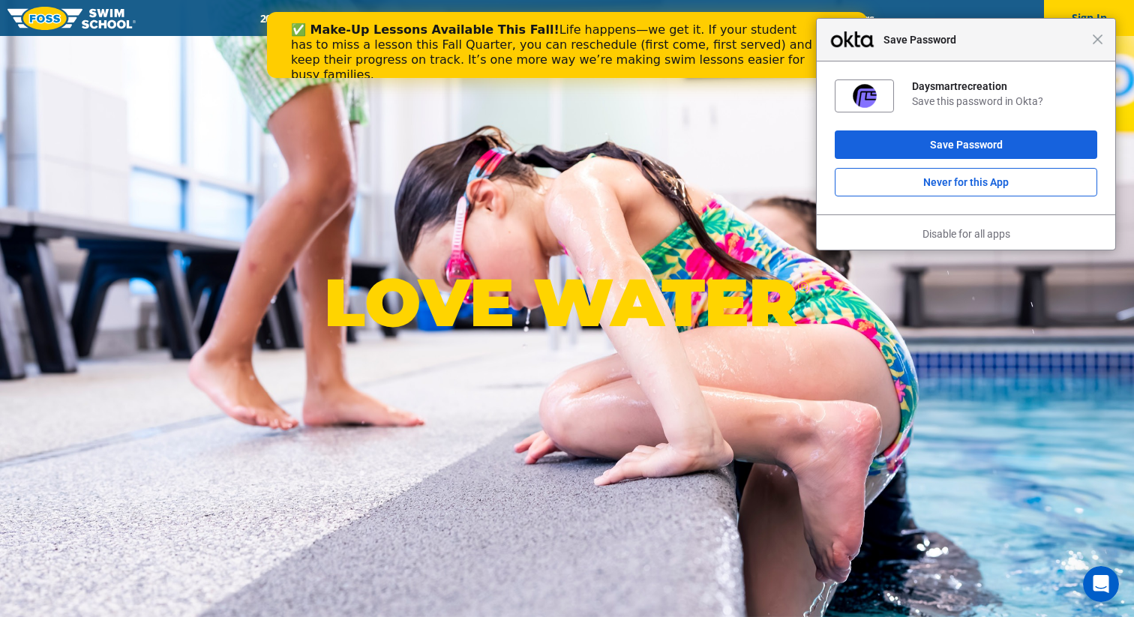
click at [1091, 40] on span "Save Password" at bounding box center [984, 40] width 216 height 18
click at [1102, 45] on div "Close Save Password" at bounding box center [966, 40] width 298 height 43
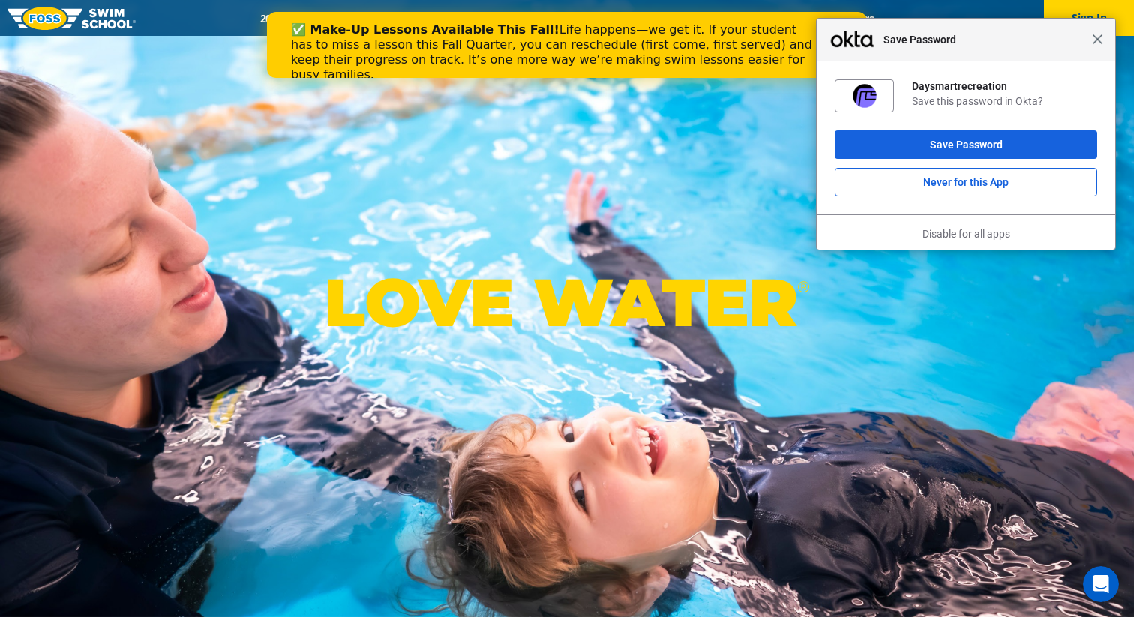
click at [1099, 41] on span "Close" at bounding box center [1097, 39] width 11 height 11
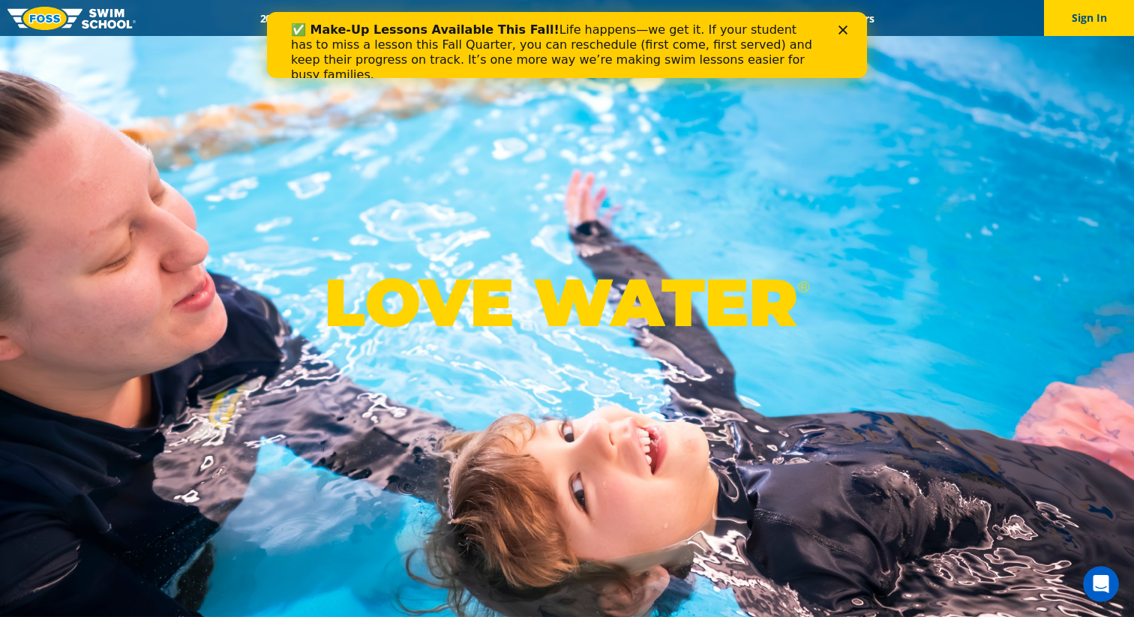
click at [855, 28] on div "✅ Make-Up Lessons Available This Fall! Life happens—we get it. If your student …" at bounding box center [567, 52] width 600 height 69
click at [841, 28] on polygon "Close" at bounding box center [842, 29] width 9 height 9
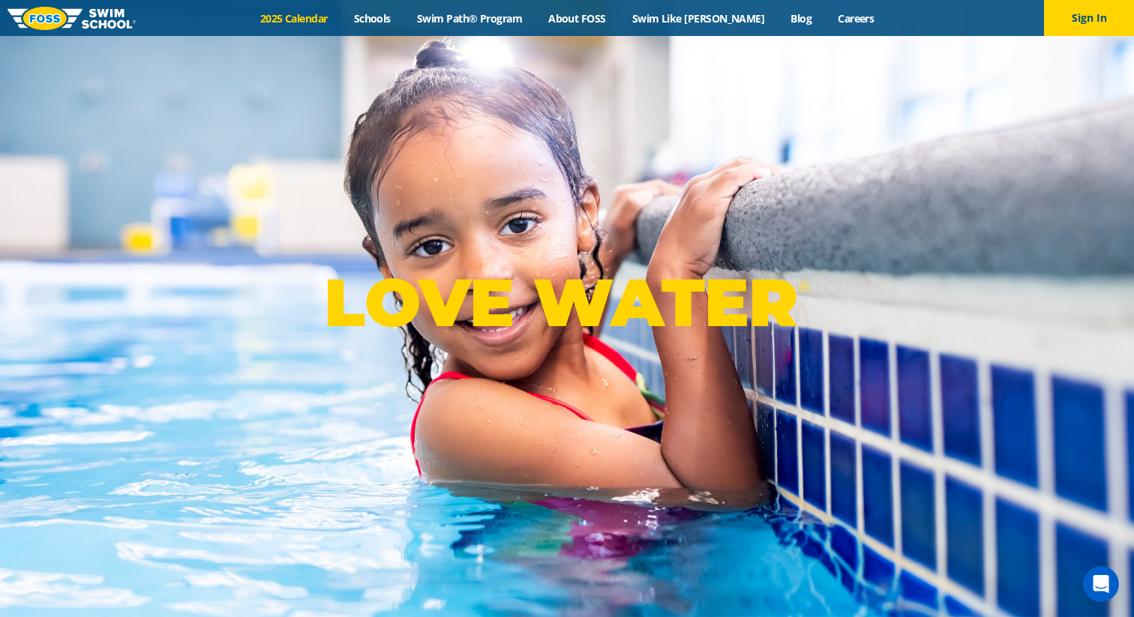
click at [337, 16] on link "2025 Calendar" at bounding box center [294, 18] width 94 height 14
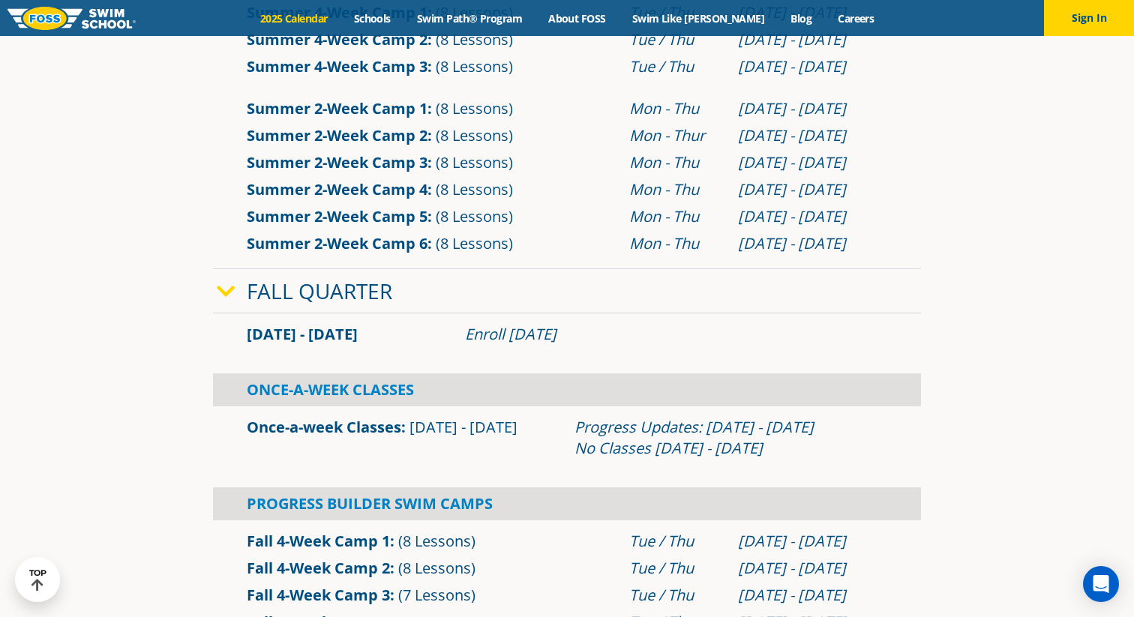
scroll to position [790, 0]
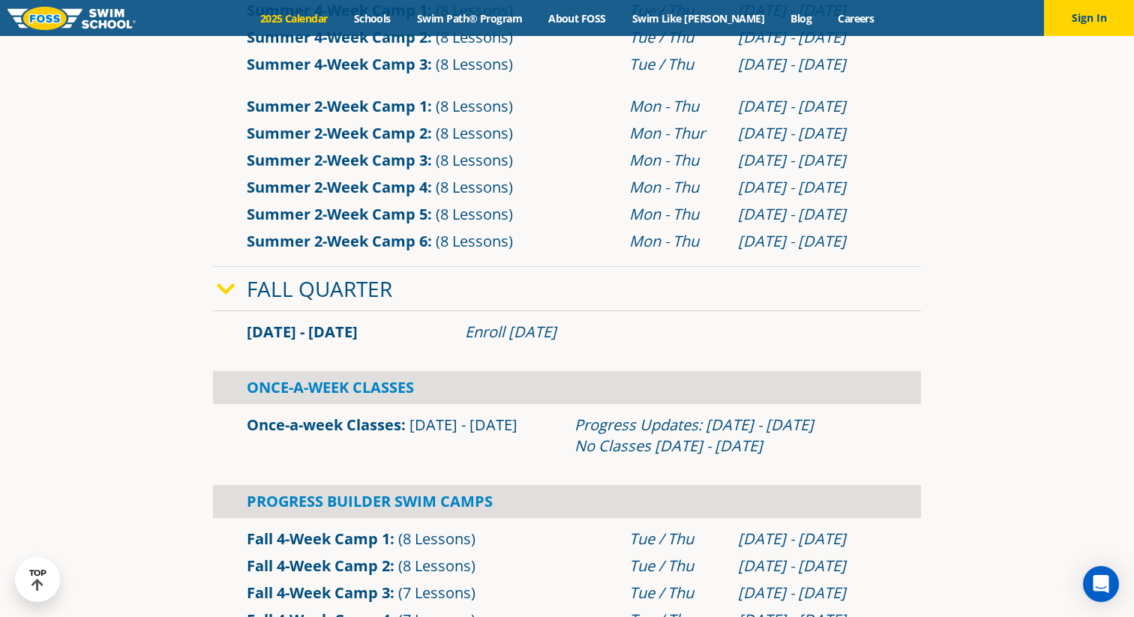
click at [255, 280] on link "Fall Quarter" at bounding box center [319, 288] width 145 height 28
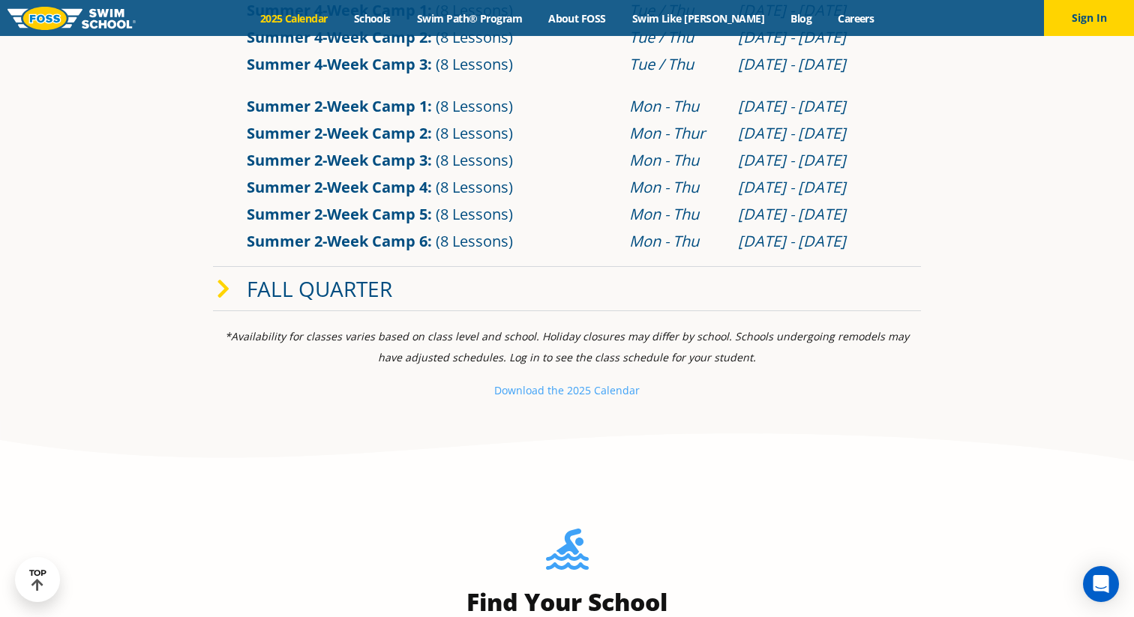
click at [255, 280] on link "Fall Quarter" at bounding box center [319, 288] width 145 height 28
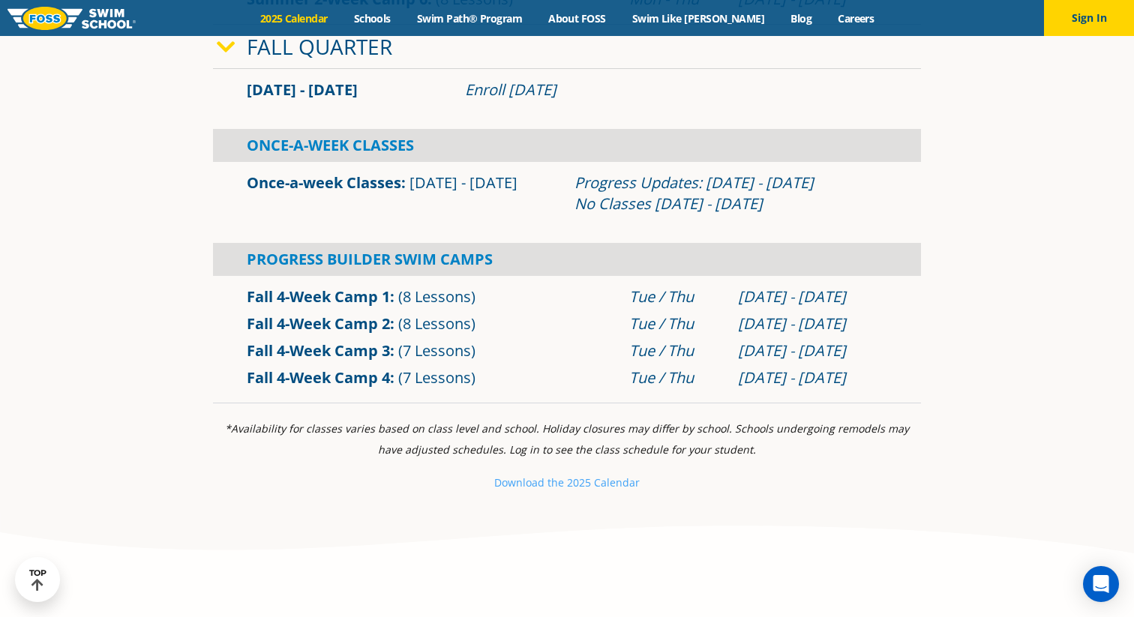
scroll to position [1033, 0]
click at [399, 18] on link "Schools" at bounding box center [371, 18] width 63 height 14
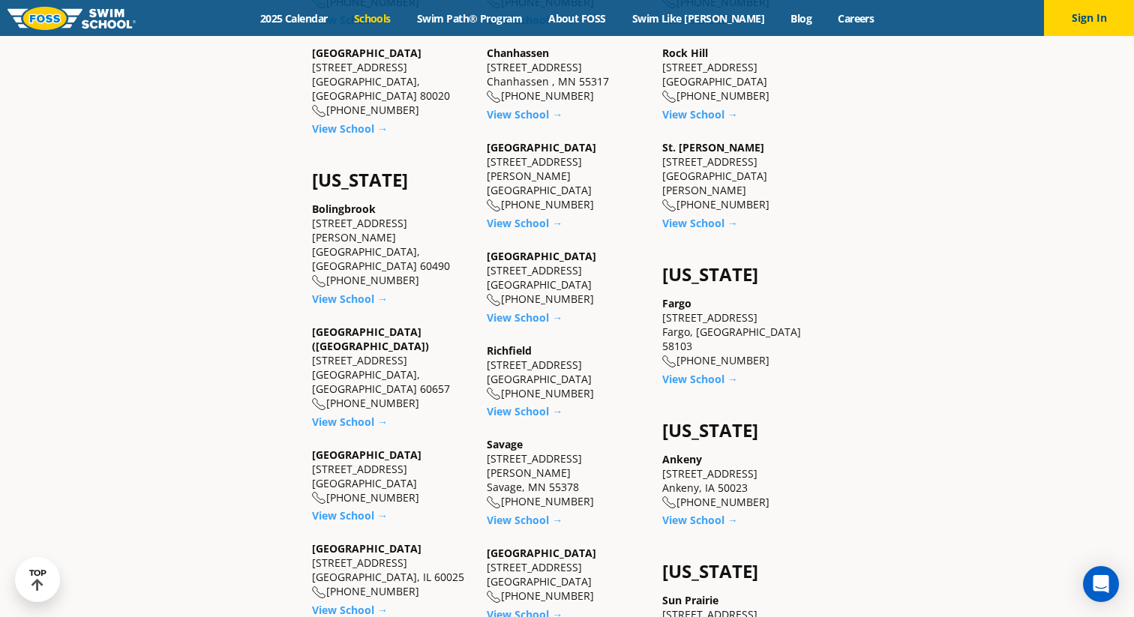
scroll to position [898, 0]
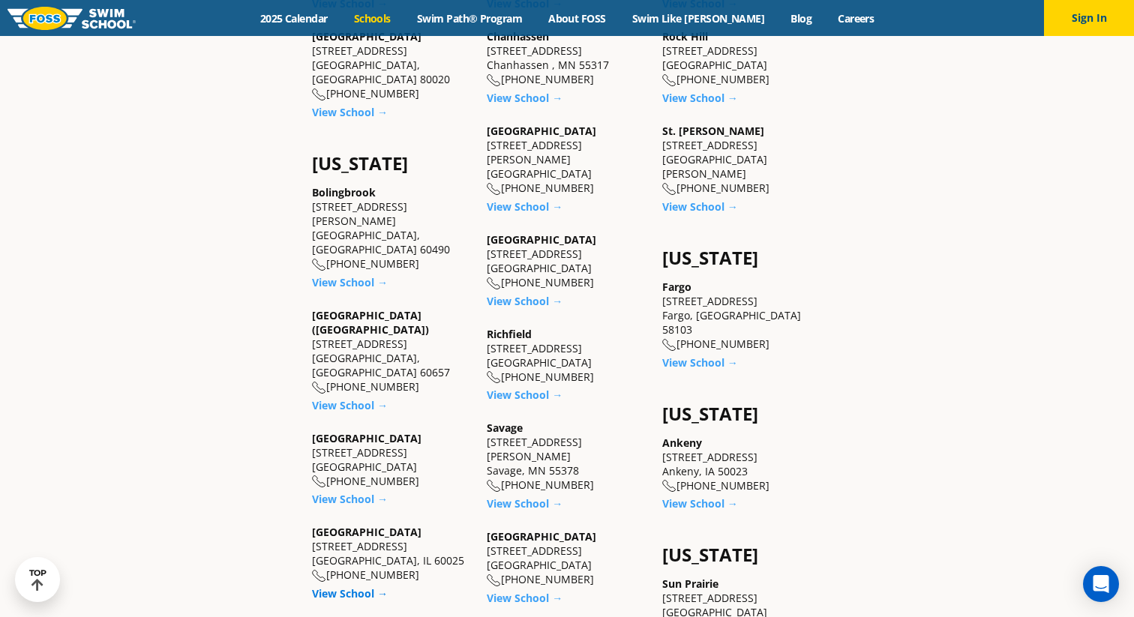
click at [366, 586] on link "View School →" at bounding box center [350, 593] width 76 height 14
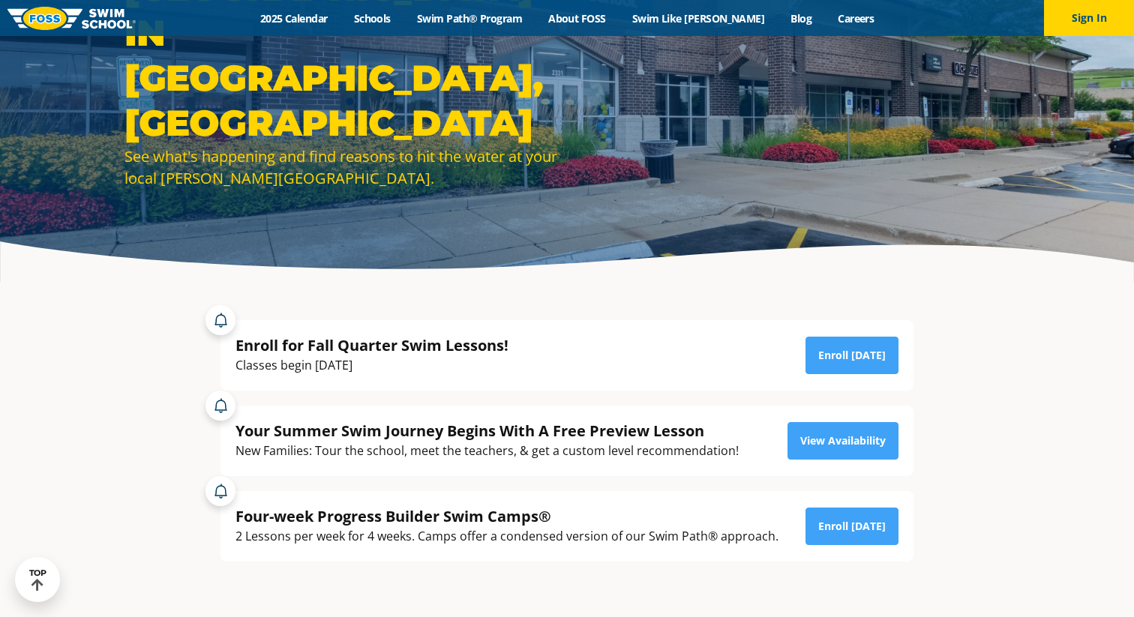
scroll to position [151, 0]
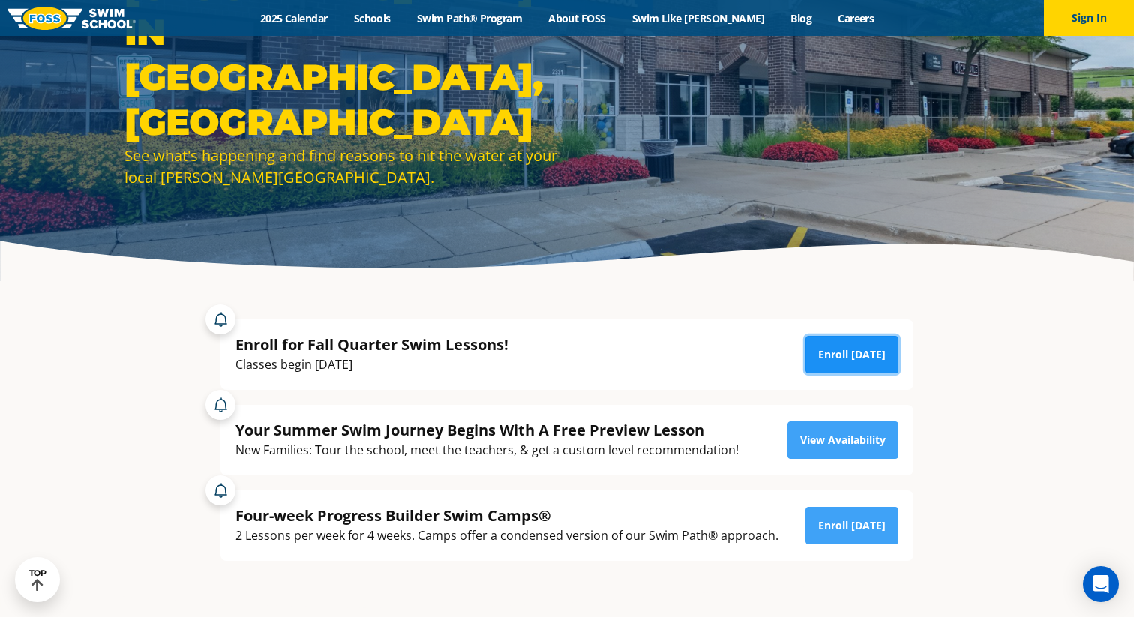
click at [842, 361] on link "Enroll Today" at bounding box center [851, 354] width 93 height 37
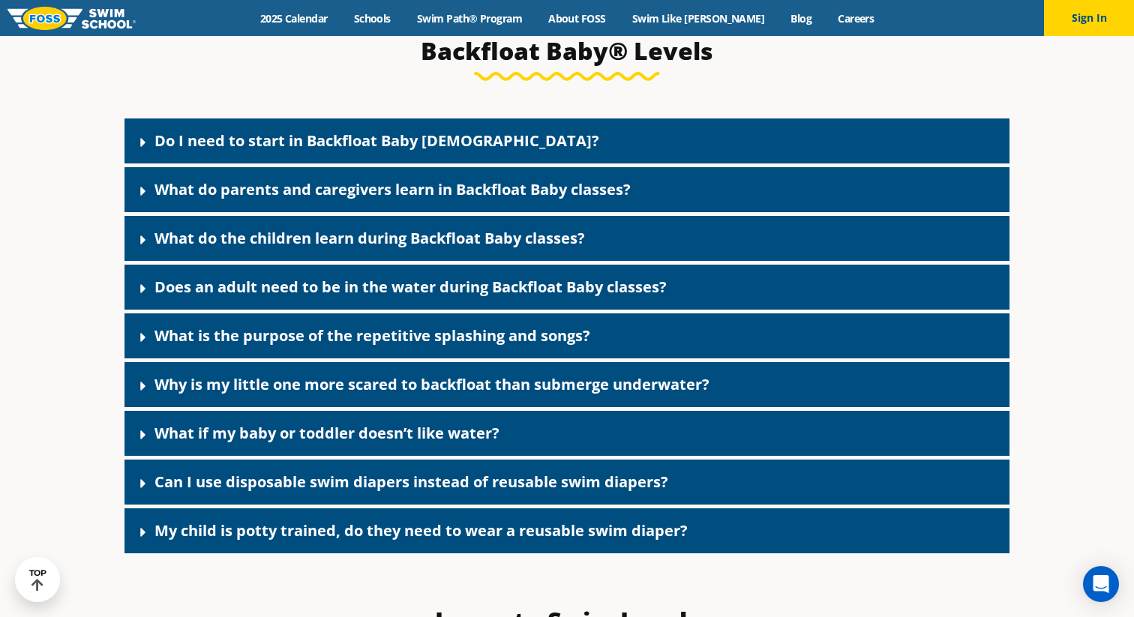
click at [325, 151] on link "Do I need to start in Backfloat Baby [DEMOGRAPHIC_DATA]?" at bounding box center [376, 140] width 445 height 20
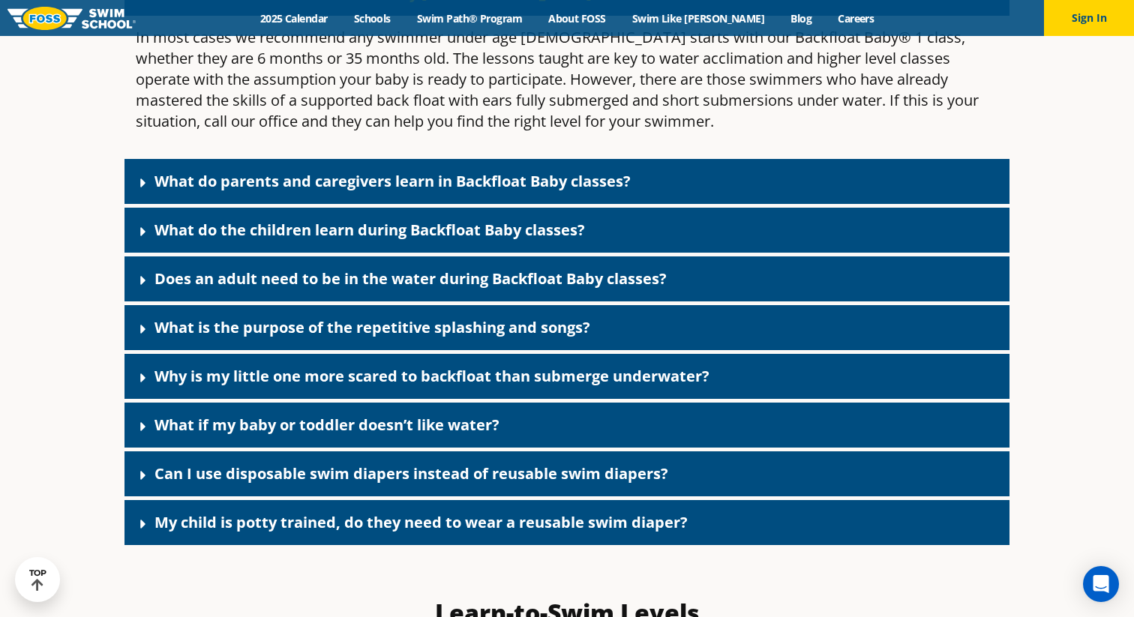
scroll to position [3435, 0]
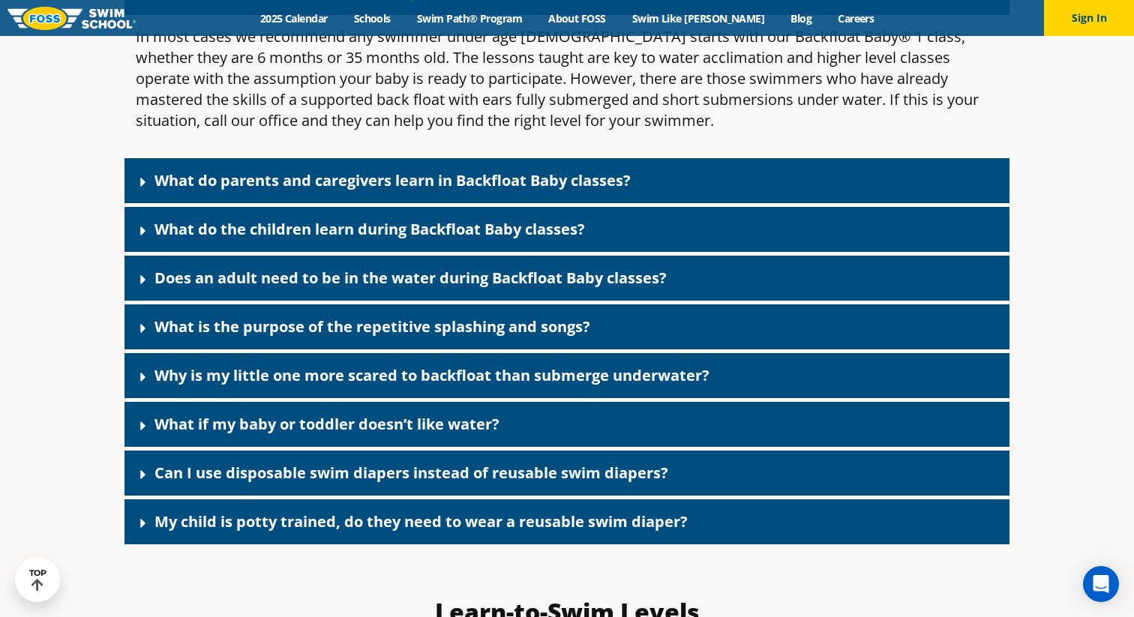
click at [325, 190] on link "What do parents and caregivers learn in Backfloat Baby classes?" at bounding box center [392, 180] width 476 height 20
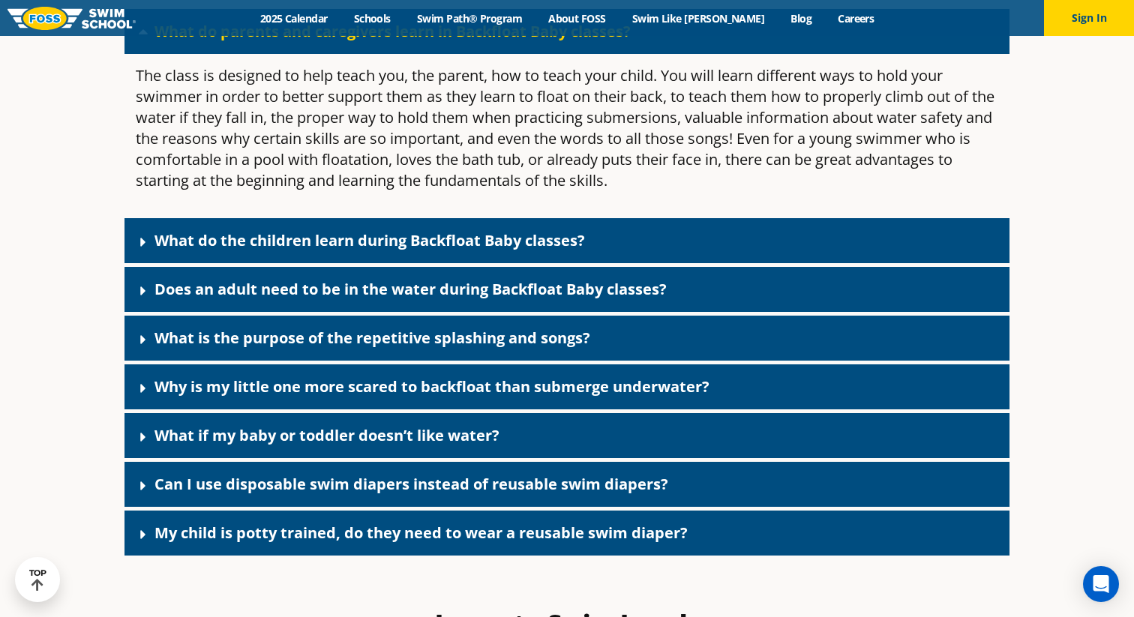
scroll to position [3586, 0]
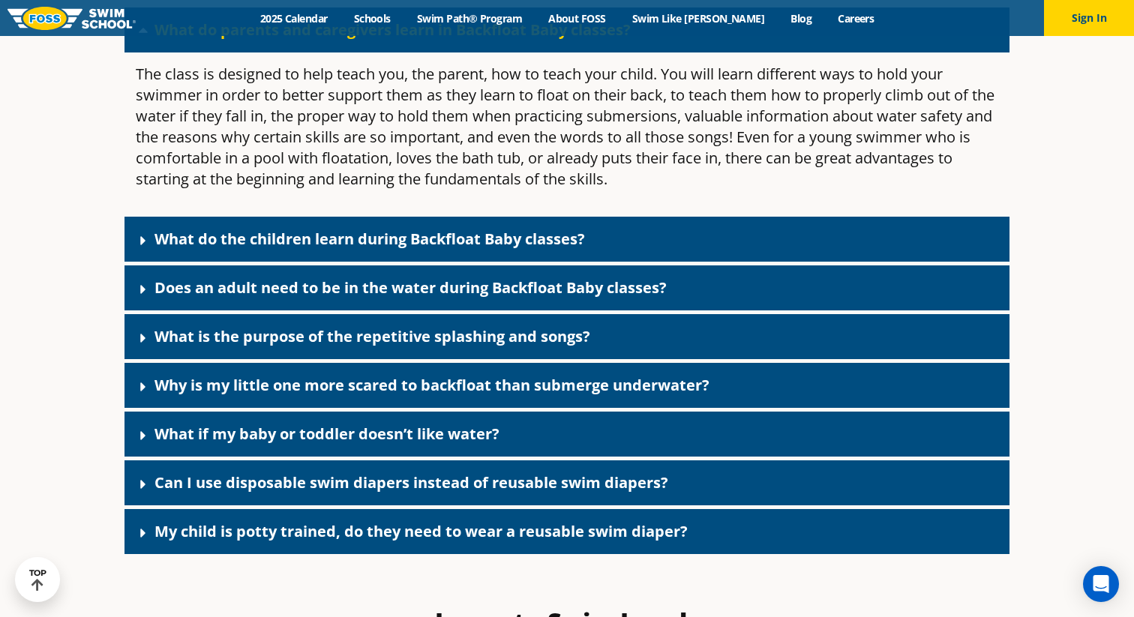
click at [335, 249] on link "What do the children learn during Backfloat Baby classes?" at bounding box center [369, 239] width 430 height 20
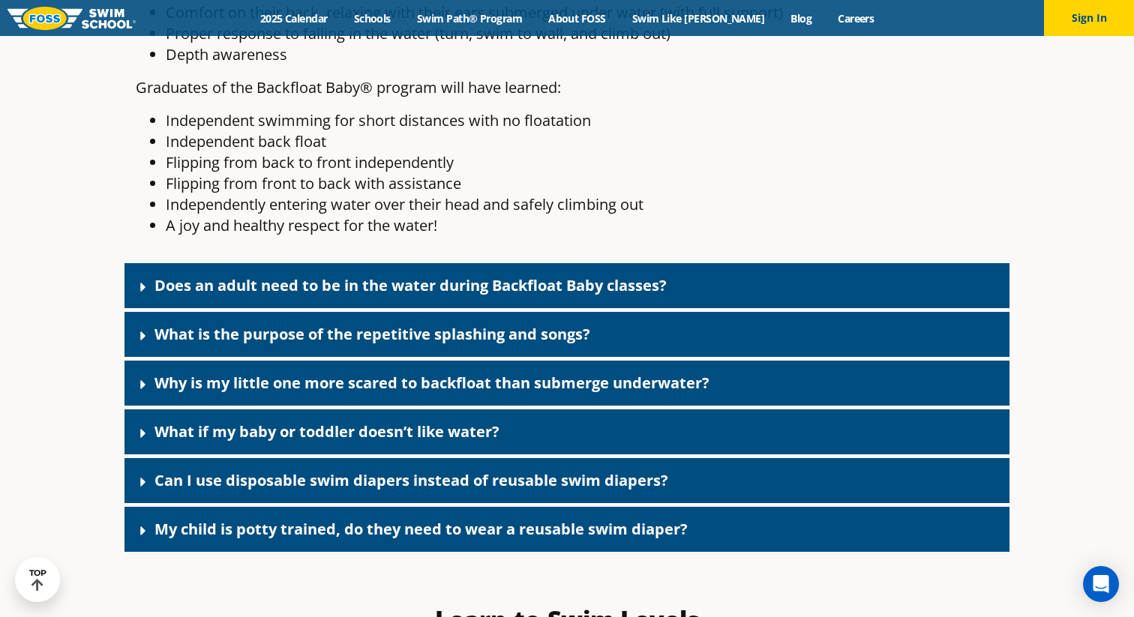
scroll to position [4047, 0]
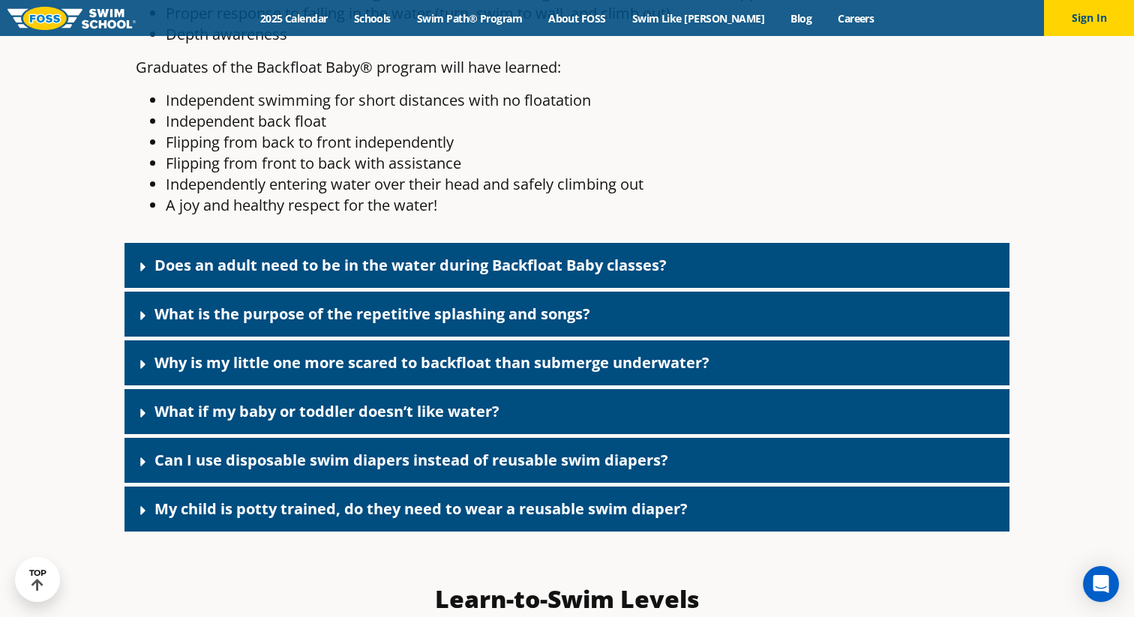
click at [339, 275] on link "Does an adult need to be in the water during Backfloat Baby classes?" at bounding box center [410, 265] width 512 height 20
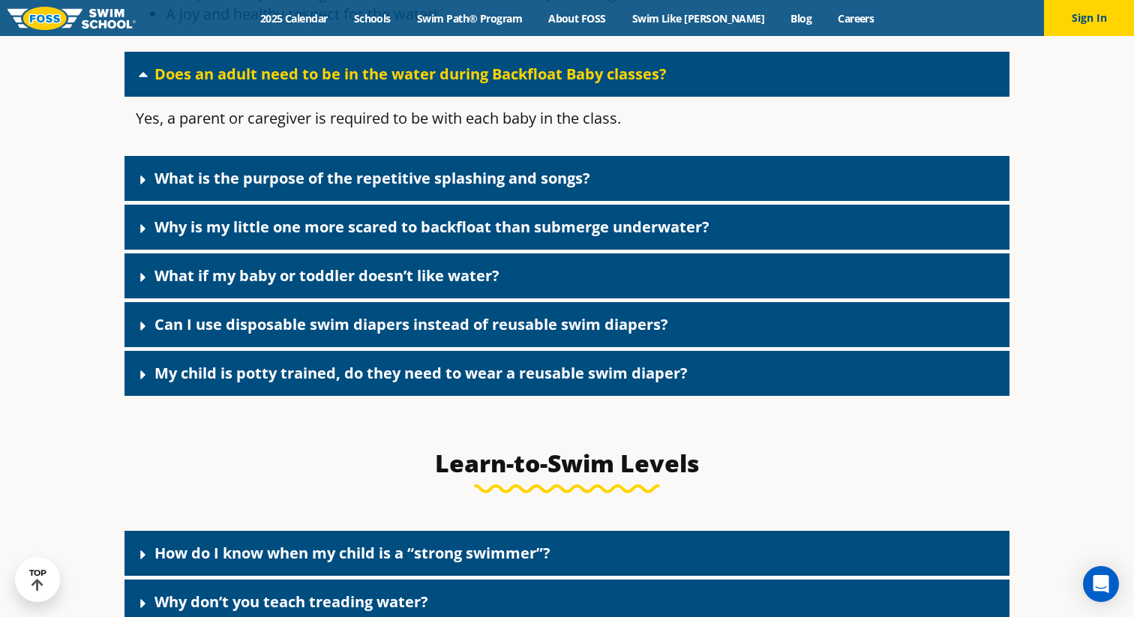
scroll to position [4257, 0]
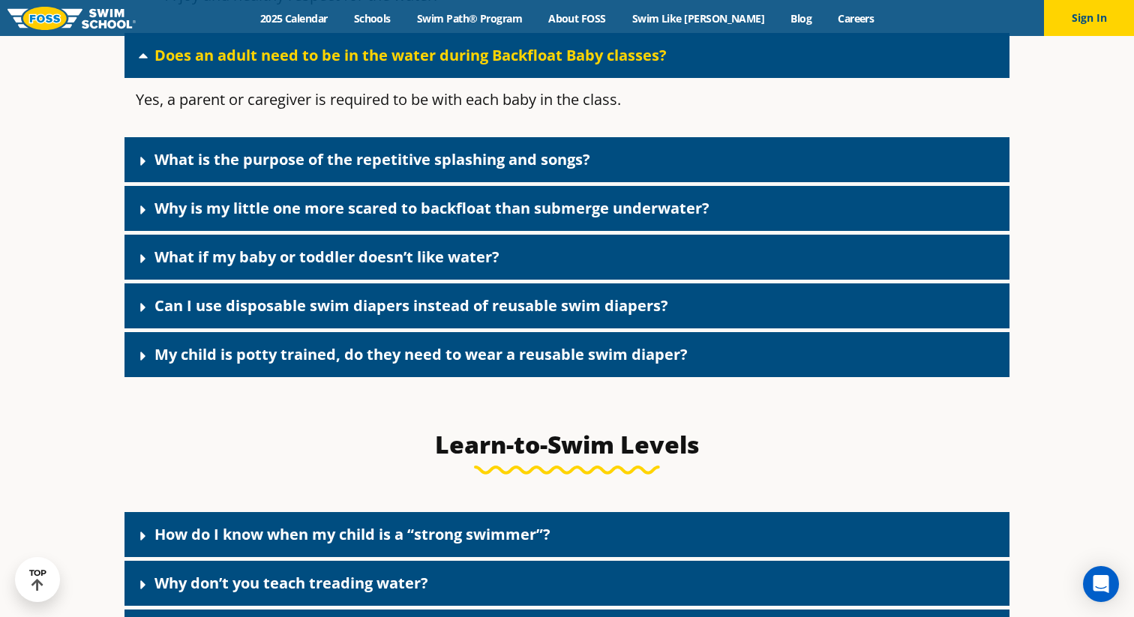
click at [320, 182] on div "What is the purpose of the repetitive splashing and songs?" at bounding box center [566, 159] width 885 height 45
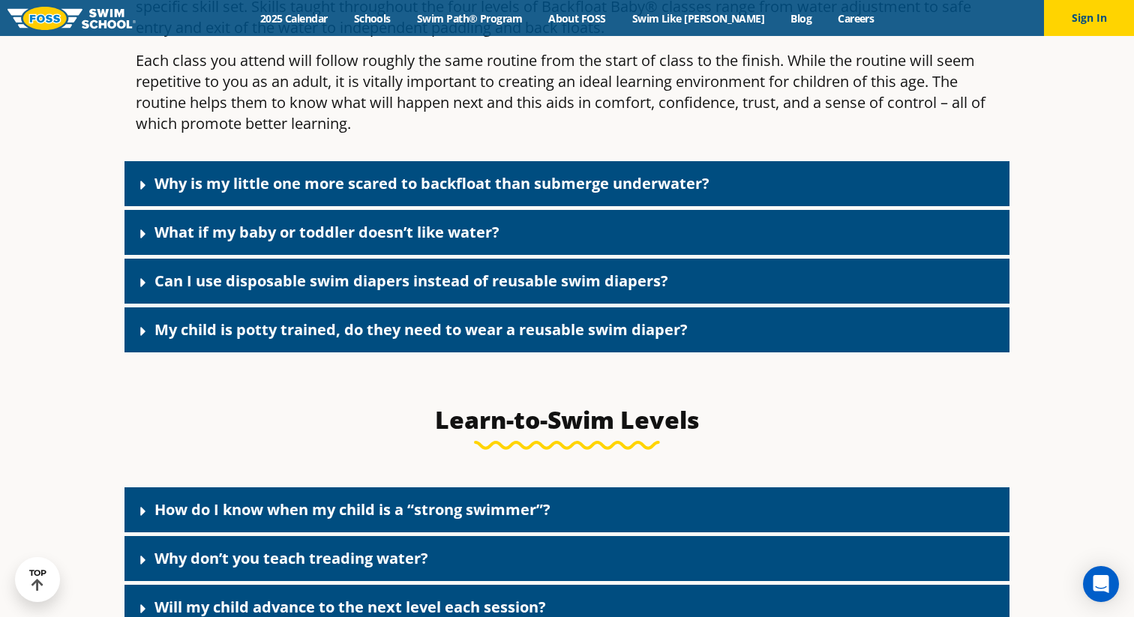
scroll to position [4500, 0]
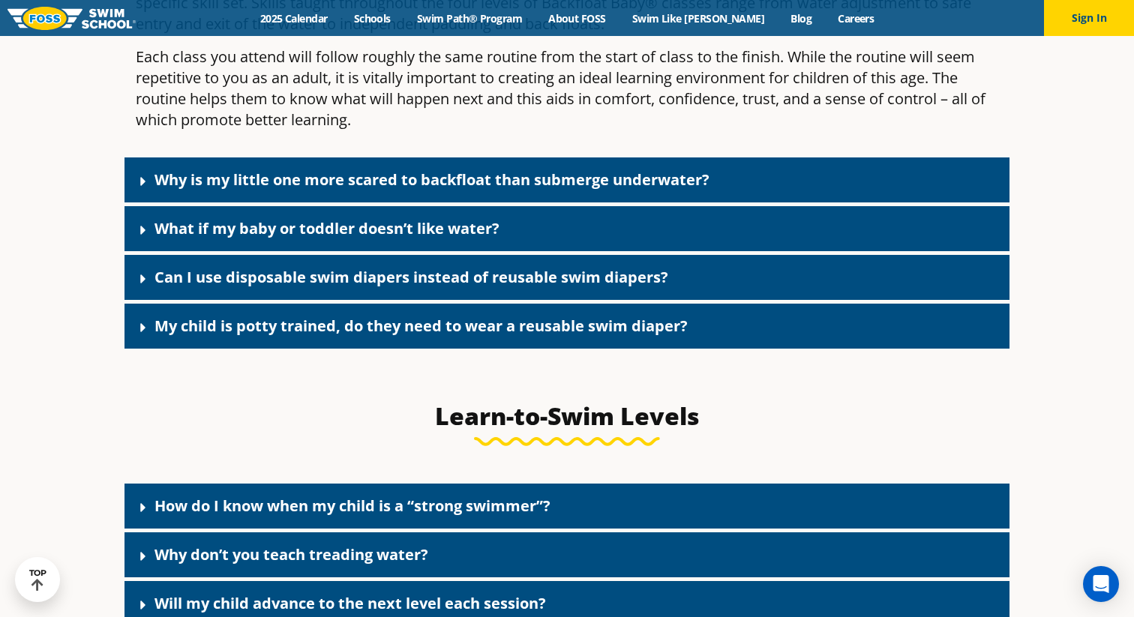
click at [323, 190] on link "Why is my little one more scared to backfloat than submerge underwater?" at bounding box center [431, 179] width 555 height 20
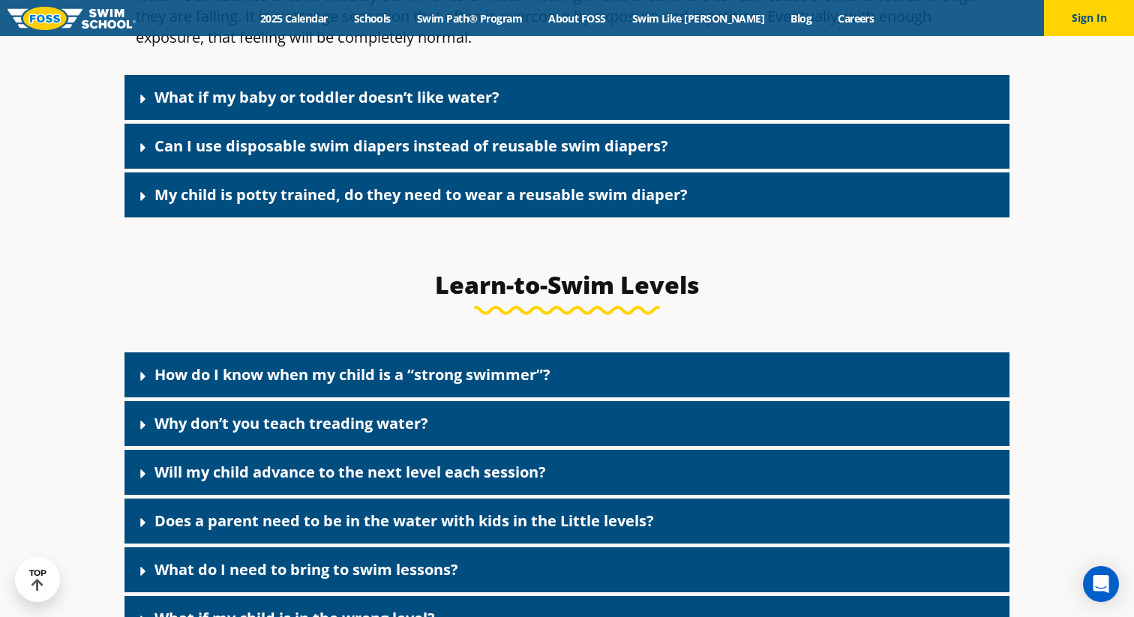
scroll to position [4772, 0]
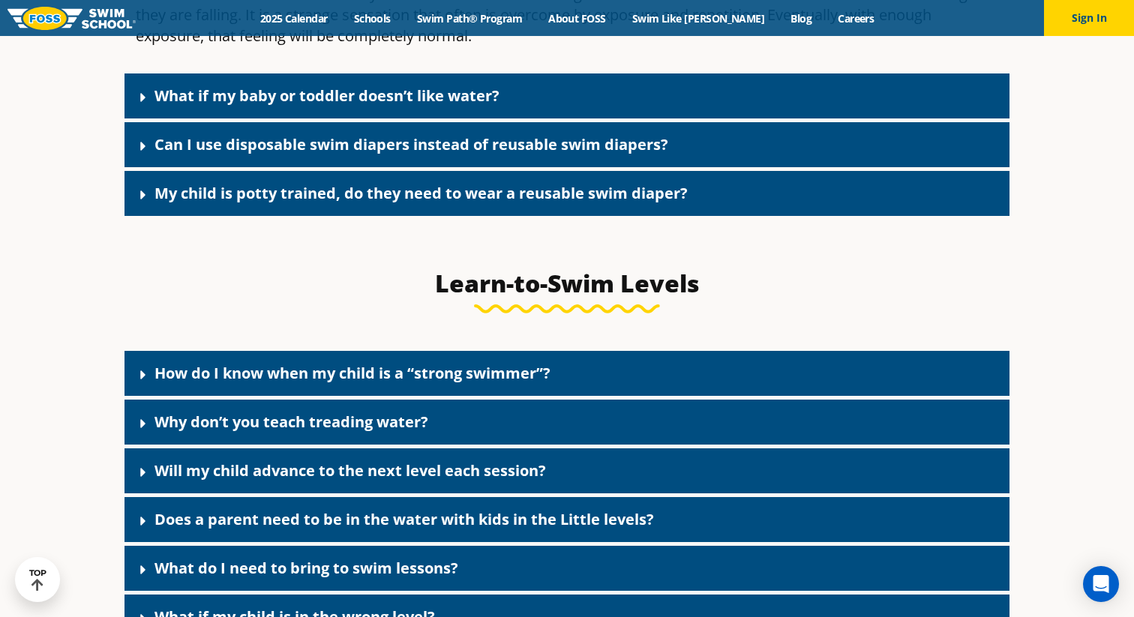
click at [300, 118] on div "What if my baby or toddler doesn’t like water?" at bounding box center [566, 95] width 885 height 45
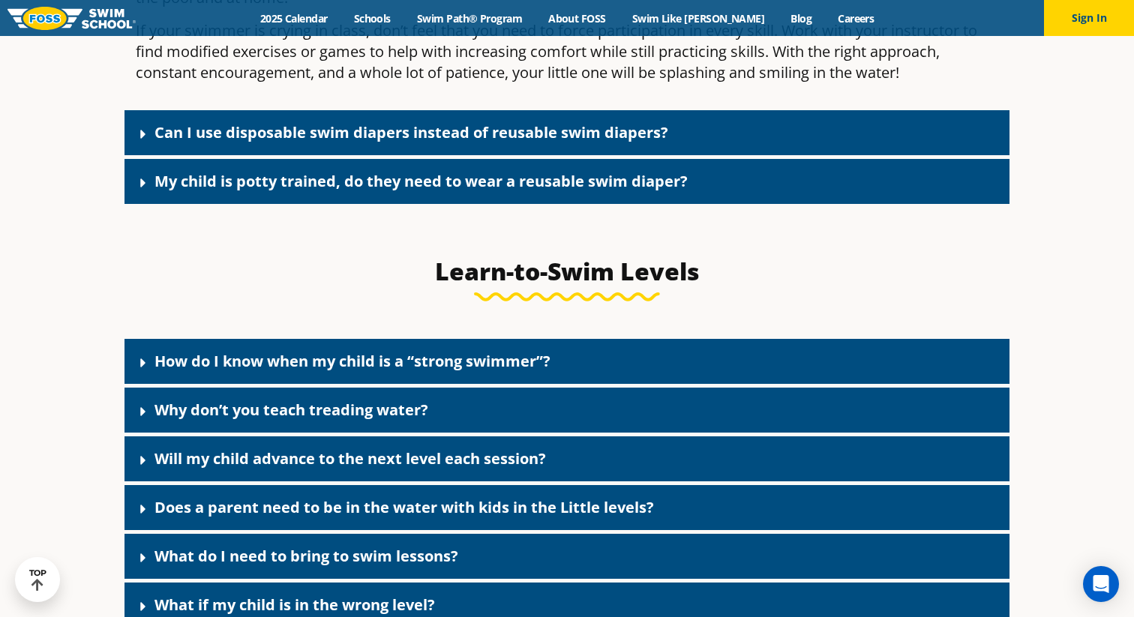
scroll to position [5081, 0]
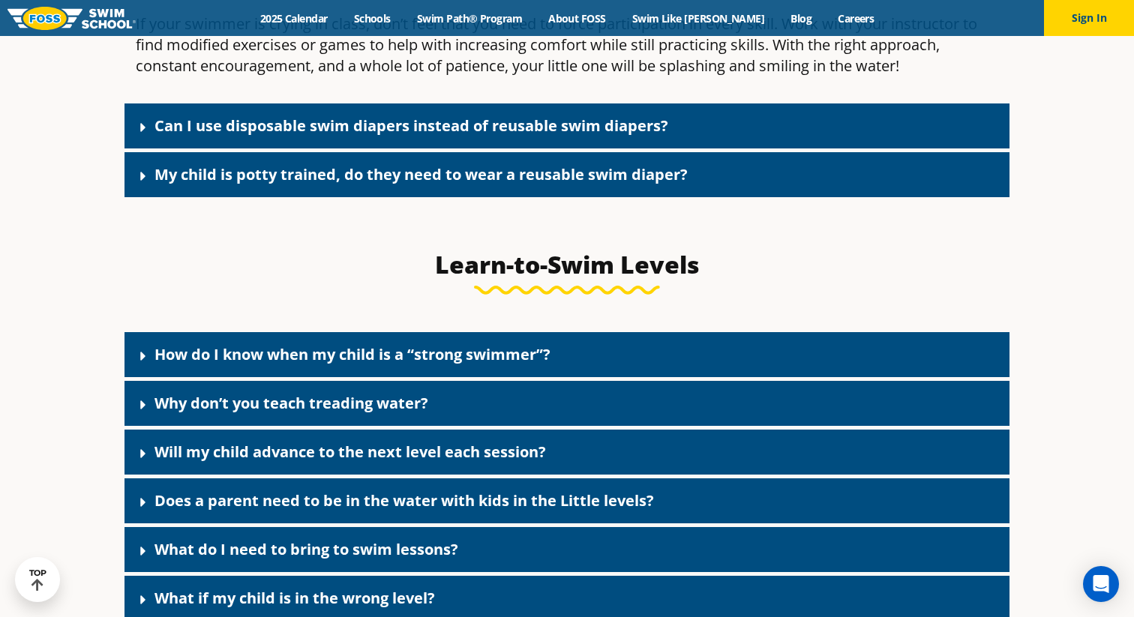
click at [297, 136] on link "Can I use disposable swim diapers instead of reusable swim diapers?" at bounding box center [411, 125] width 514 height 20
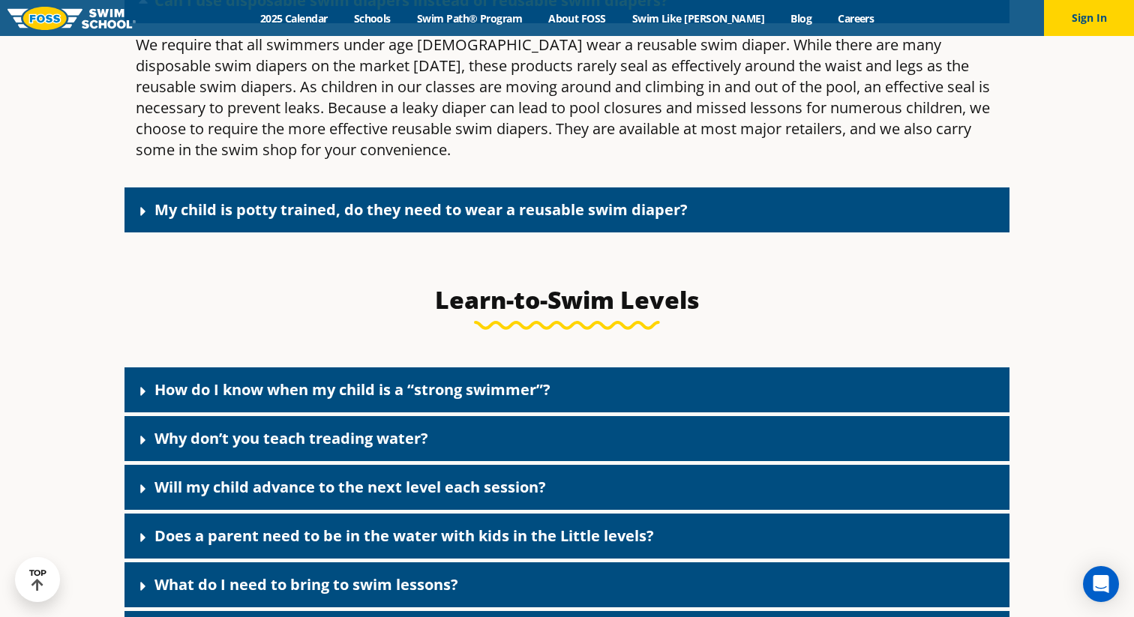
scroll to position [5207, 0]
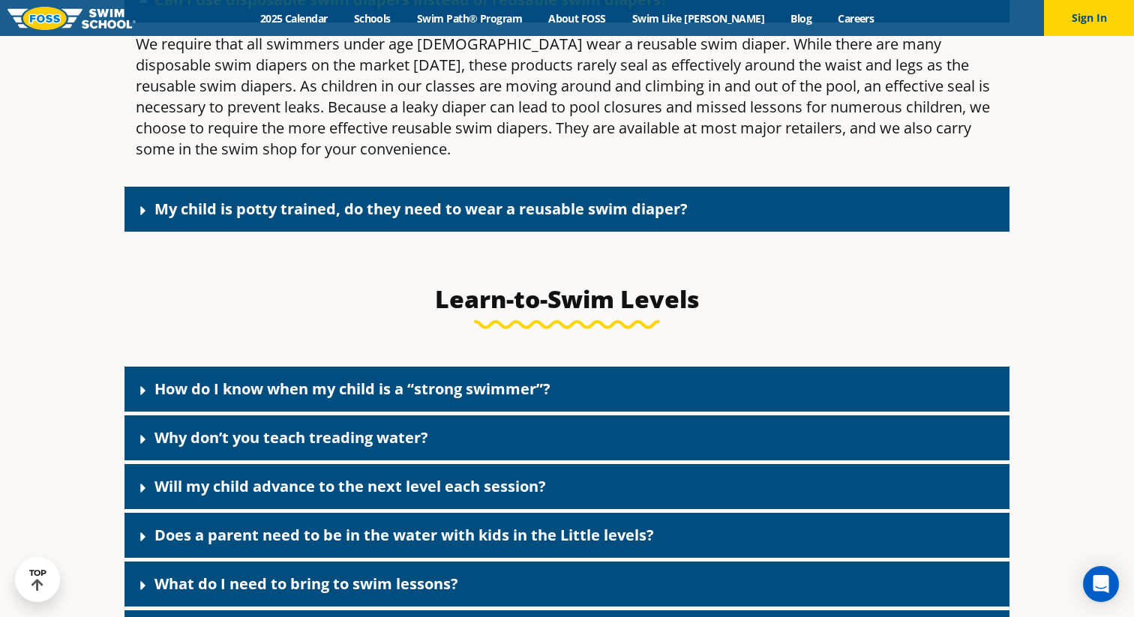
click at [340, 215] on div "My child is potty trained, do they need to wear a reusable swim diaper?" at bounding box center [566, 209] width 885 height 45
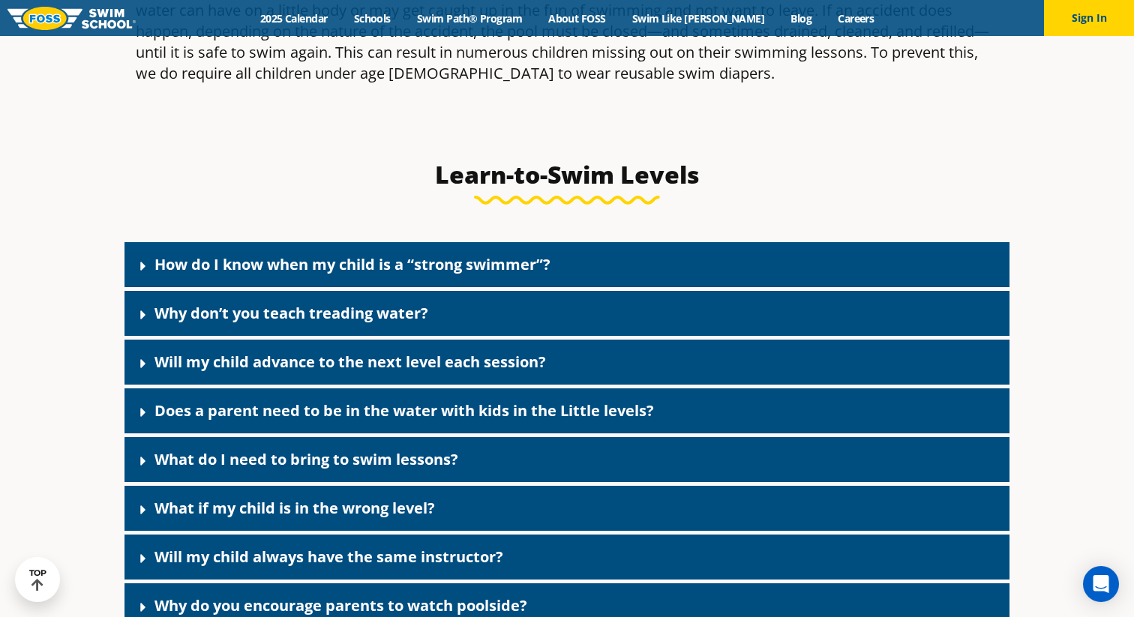
scroll to position [5514, 0]
